Goal: Find specific page/section: Find specific page/section

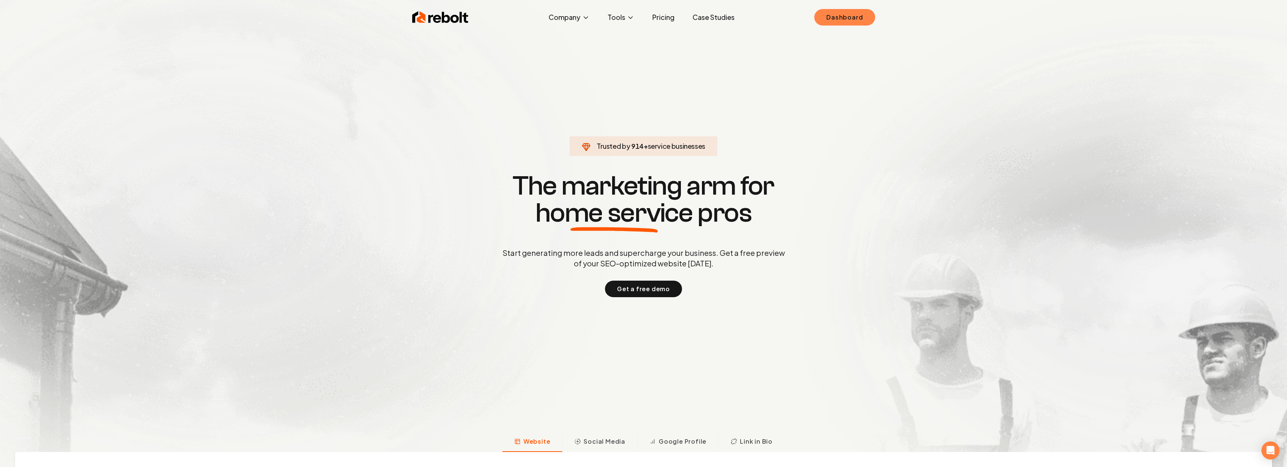
click at [855, 13] on link "Dashboard" at bounding box center [844, 17] width 60 height 17
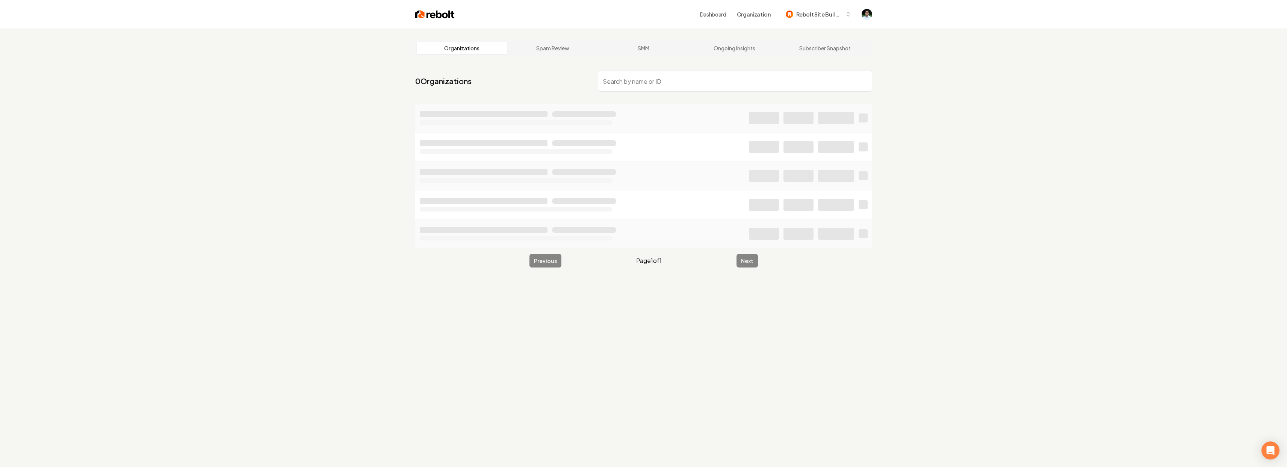
type input "J"
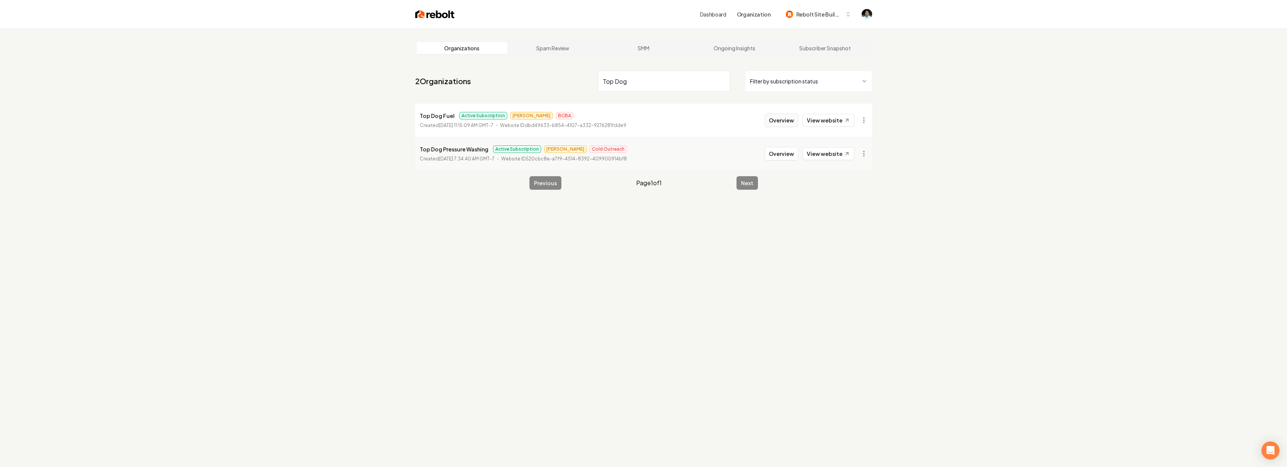
type input "Top Dog"
click at [777, 124] on button "Overview" at bounding box center [781, 120] width 33 height 14
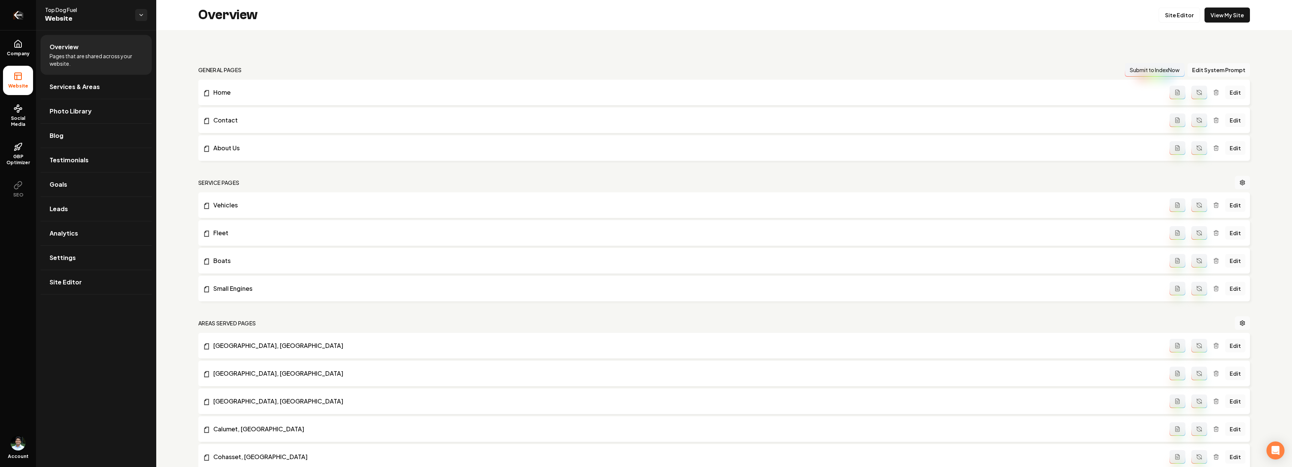
click at [18, 14] on icon "Return to dashboard" at bounding box center [18, 15] width 12 height 12
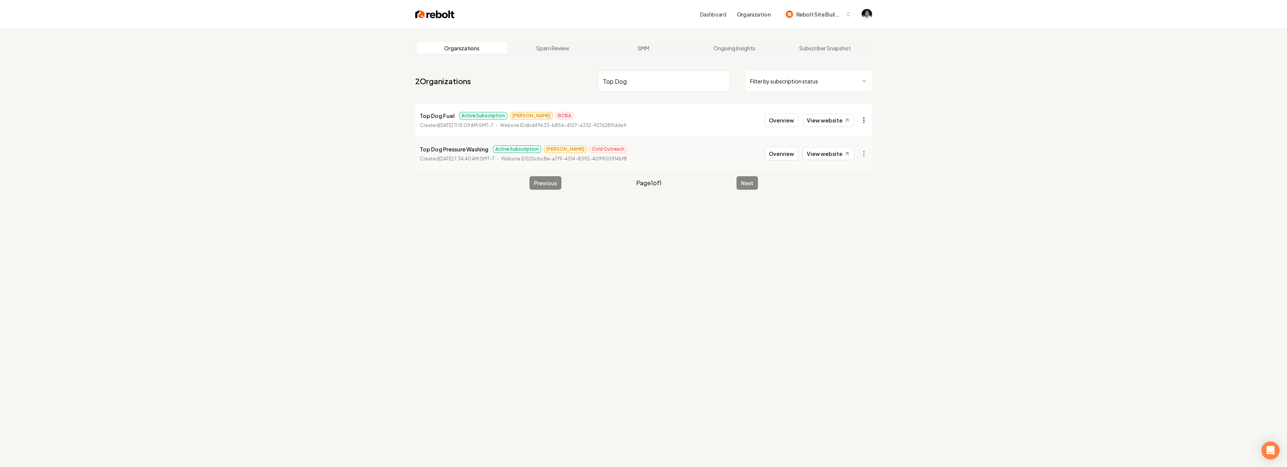
type input "Top Dog"
click at [866, 121] on html "Dashboard Organization Rebolt Site Builder Organizations Spam Review SMM Ongoin…" at bounding box center [643, 233] width 1287 height 467
click at [842, 199] on link "View in Stripe" at bounding box center [845, 197] width 48 height 12
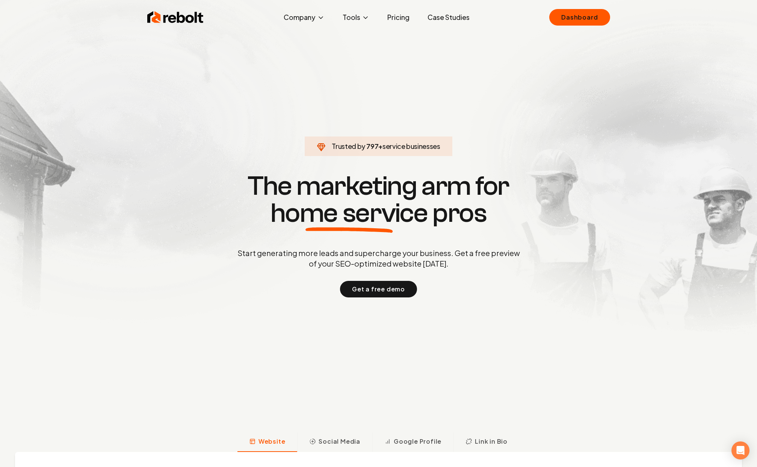
click at [614, 19] on div "Rebolt Company About Blog Jobs Tools Google Review QR Code Generator Google Bus…" at bounding box center [378, 17] width 481 height 23
click at [605, 17] on link "Dashboard" at bounding box center [579, 17] width 60 height 17
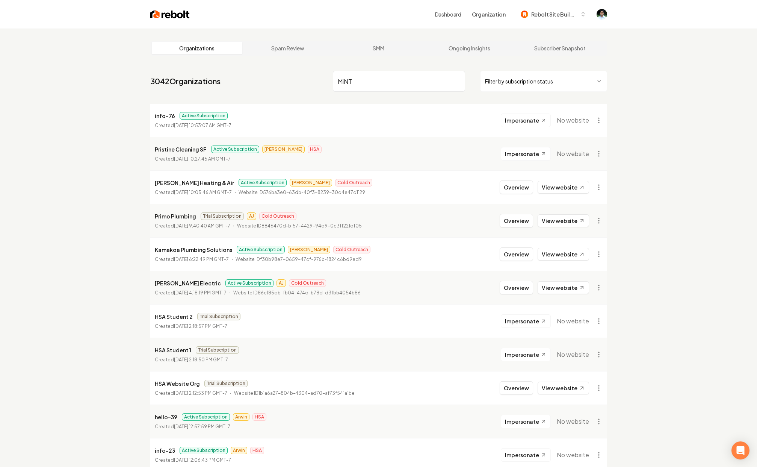
type input "MiNT"
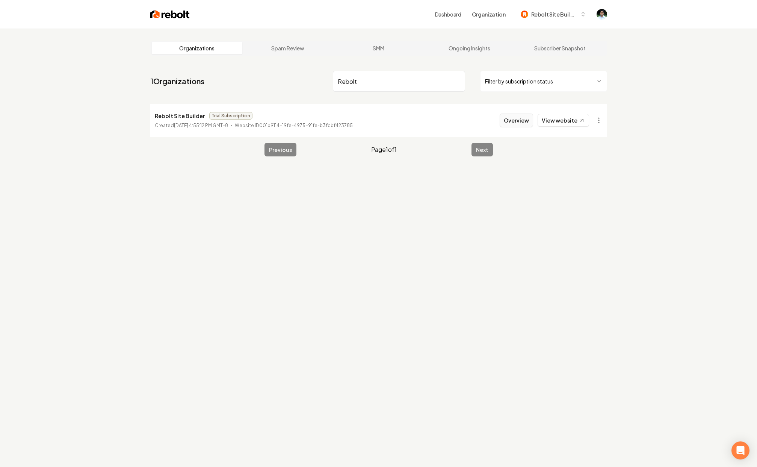
type input "Rebolt"
click at [514, 122] on button "Overview" at bounding box center [516, 120] width 33 height 14
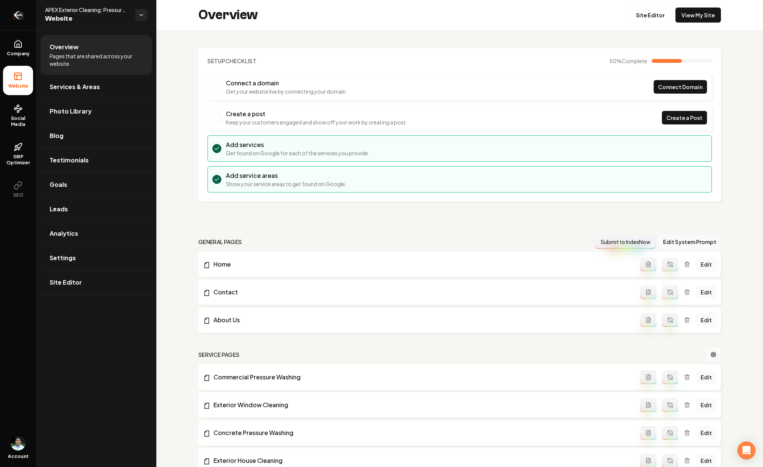
click at [26, 19] on link "Return to dashboard" at bounding box center [18, 15] width 36 height 30
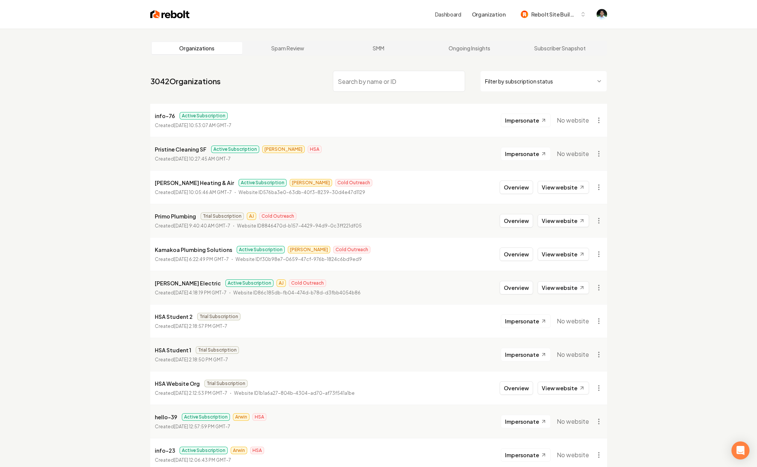
click at [437, 18] on div "Dashboard Organization Rebolt Site Builder" at bounding box center [398, 15] width 417 height 14
click at [438, 16] on link "Dashboard" at bounding box center [448, 15] width 26 height 8
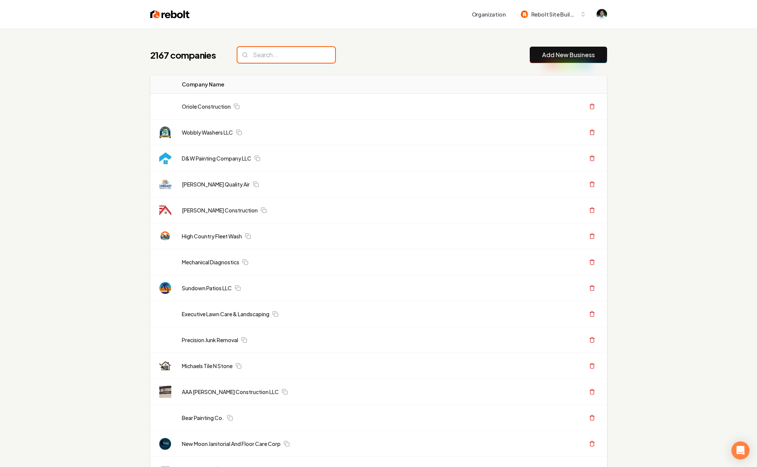
click at [258, 55] on input "search" at bounding box center [286, 55] width 98 height 16
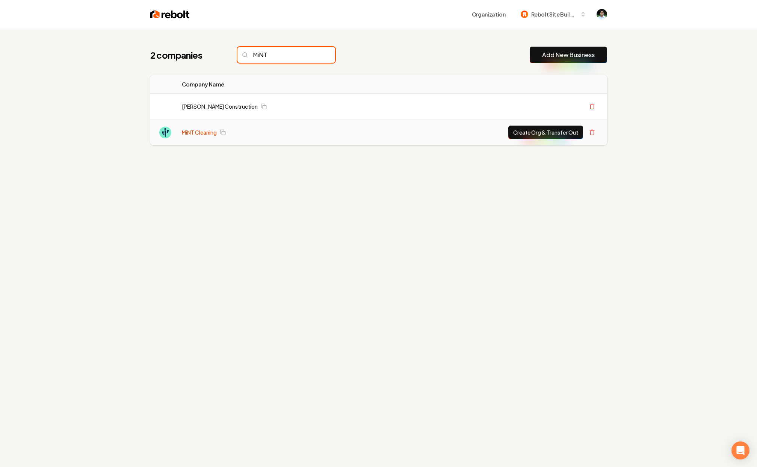
type input "MiNT"
click at [206, 134] on link "MiNT Cleaning" at bounding box center [199, 132] width 35 height 8
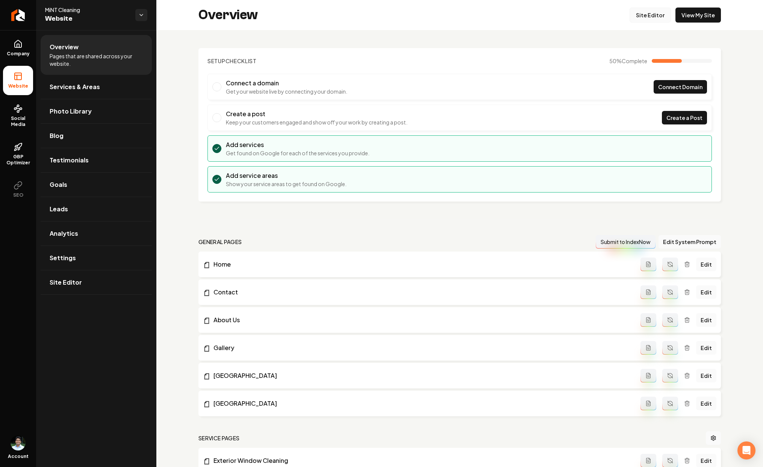
click at [658, 18] on link "Site Editor" at bounding box center [649, 15] width 41 height 15
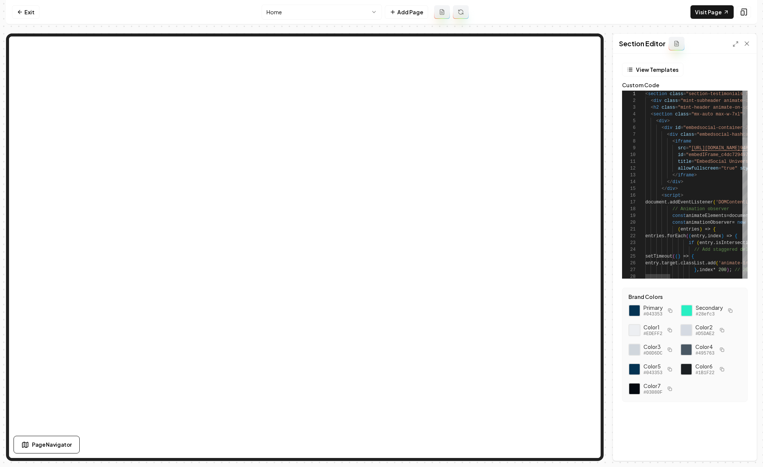
scroll to position [47, 27]
click at [710, 12] on link "Visit Page" at bounding box center [711, 12] width 43 height 14
